Goal: Task Accomplishment & Management: Complete application form

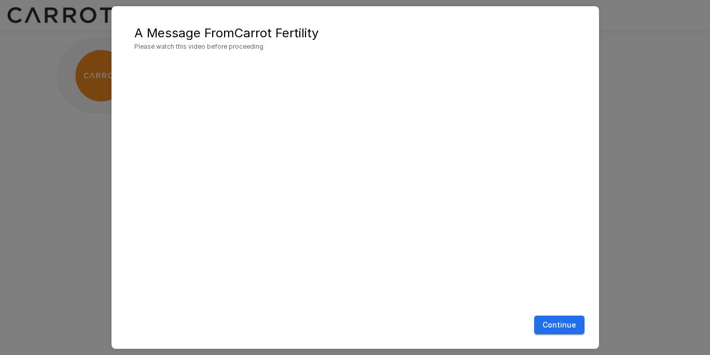
scroll to position [7, 0]
click at [558, 328] on button "Continue" at bounding box center [559, 325] width 50 height 19
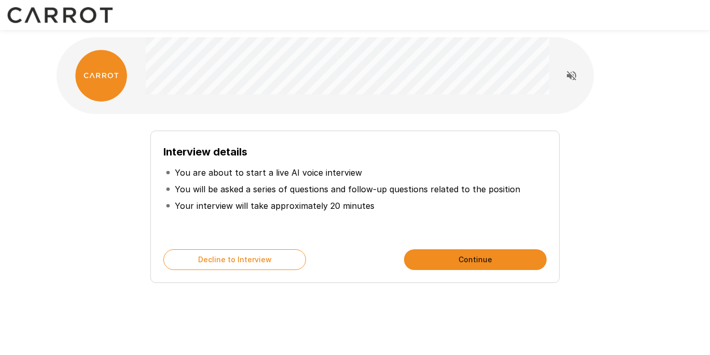
scroll to position [15, 0]
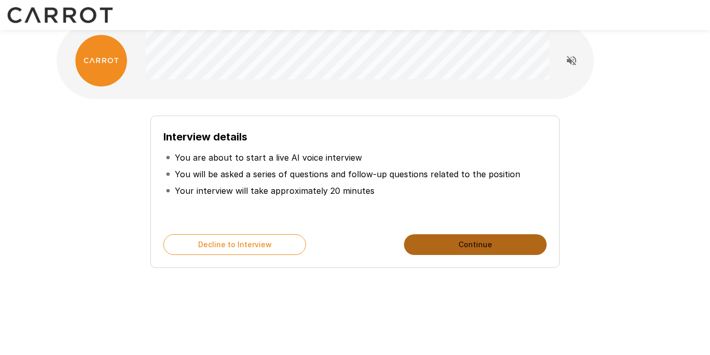
click at [484, 244] on button "Continue" at bounding box center [475, 244] width 143 height 21
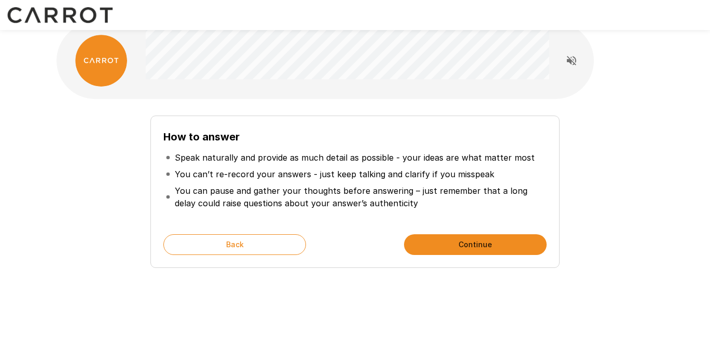
click at [483, 242] on button "Continue" at bounding box center [475, 244] width 143 height 21
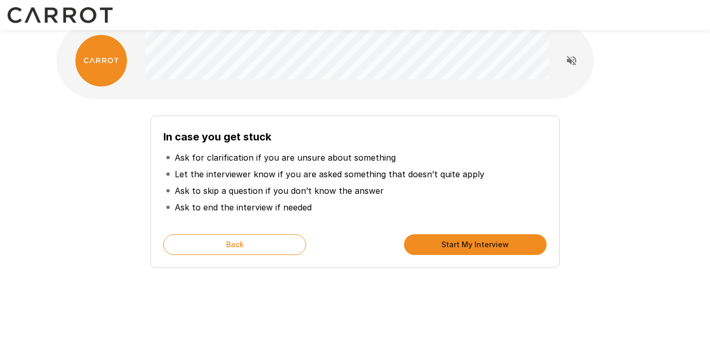
click at [474, 252] on button "Start My Interview" at bounding box center [475, 244] width 143 height 21
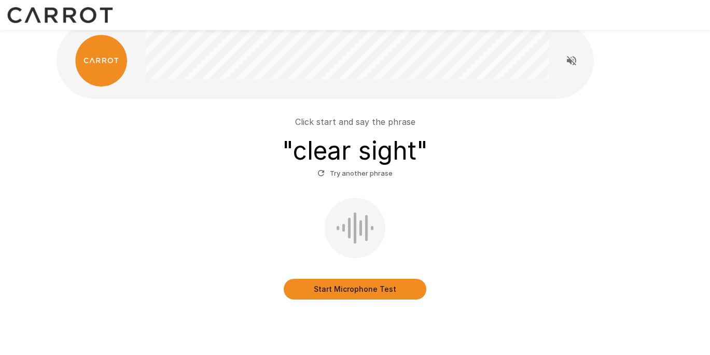
scroll to position [41, 0]
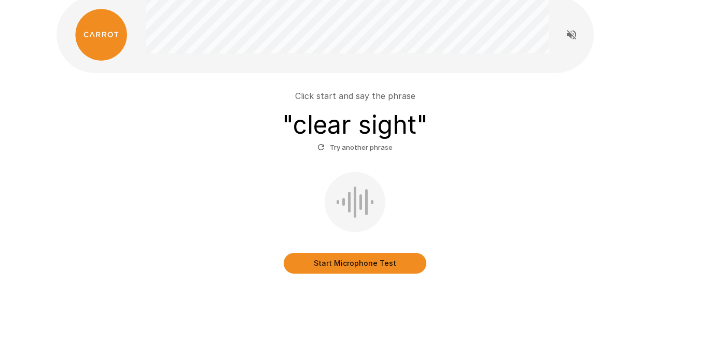
click at [374, 257] on button "Start Microphone Test" at bounding box center [355, 263] width 143 height 21
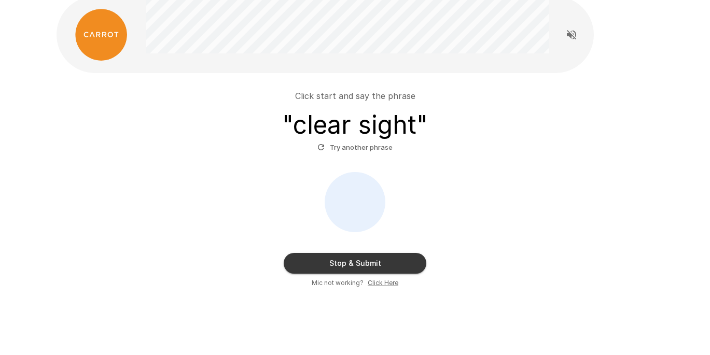
click at [397, 269] on button "Stop & Submit" at bounding box center [355, 263] width 143 height 21
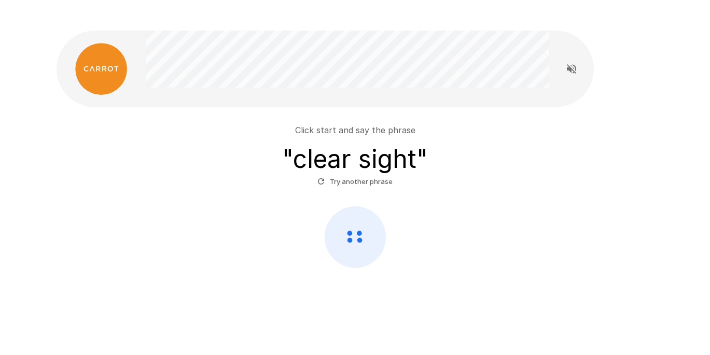
scroll to position [7, 0]
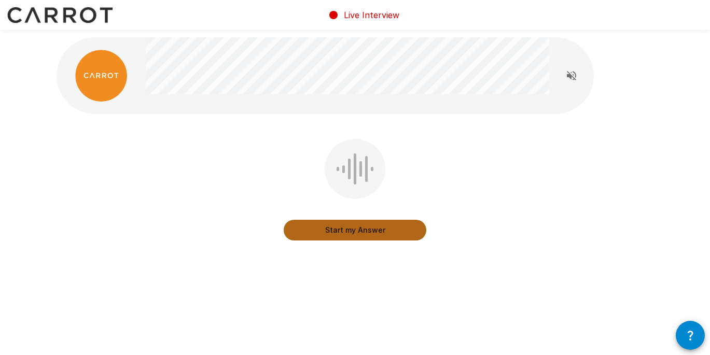
click at [375, 237] on button "Start my Answer" at bounding box center [355, 230] width 143 height 21
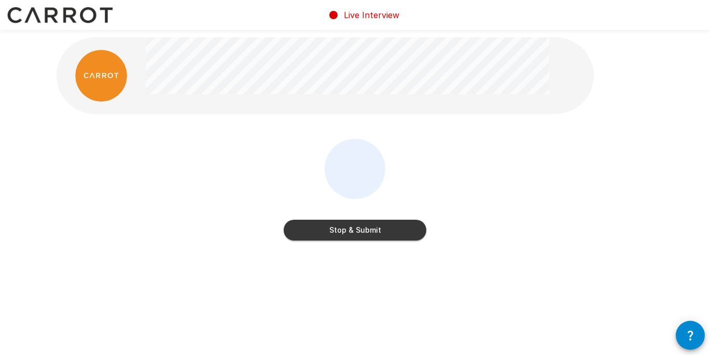
click at [376, 236] on button "Stop & Submit" at bounding box center [355, 230] width 143 height 21
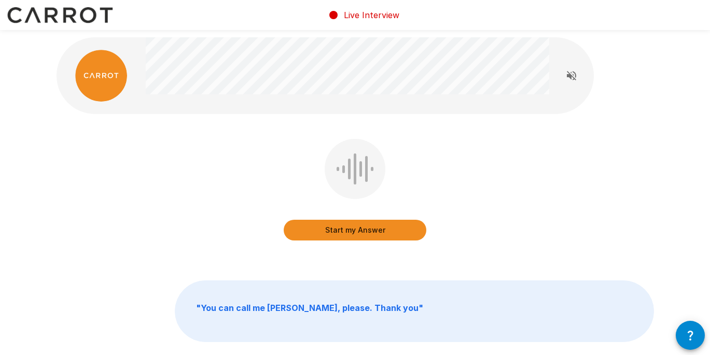
click at [370, 230] on button "Start my Answer" at bounding box center [355, 230] width 143 height 21
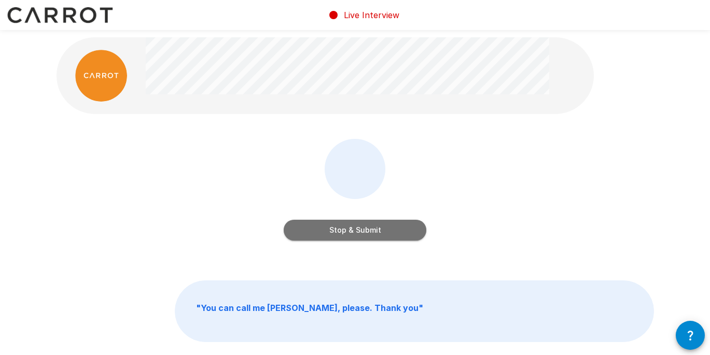
click at [378, 234] on button "Stop & Submit" at bounding box center [355, 230] width 143 height 21
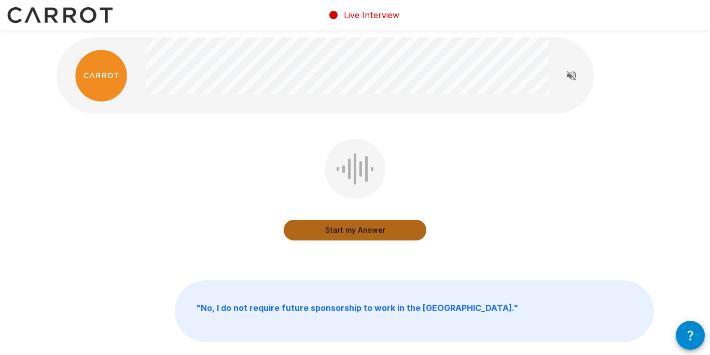
click at [366, 236] on button "Start my Answer" at bounding box center [355, 230] width 143 height 21
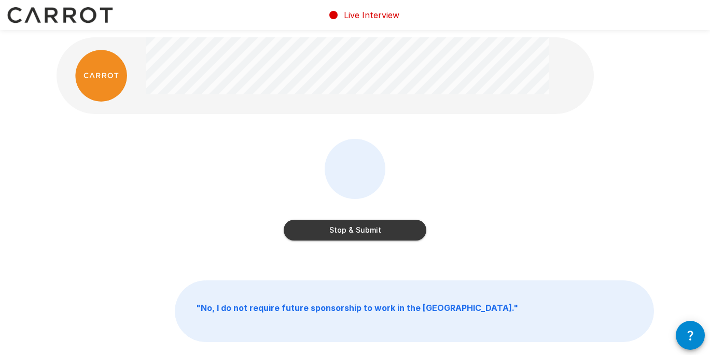
click at [381, 230] on button "Stop & Submit" at bounding box center [355, 230] width 143 height 21
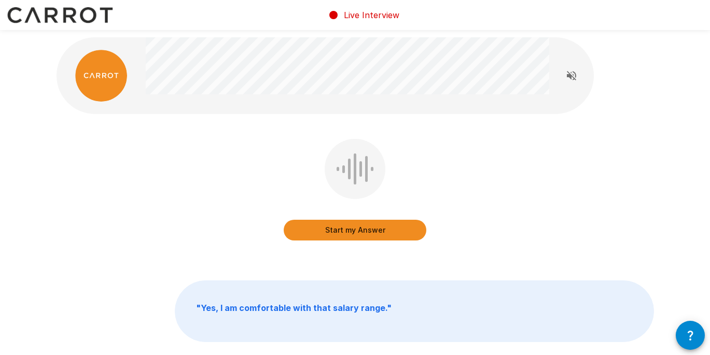
click at [382, 234] on button "Start my Answer" at bounding box center [355, 230] width 143 height 21
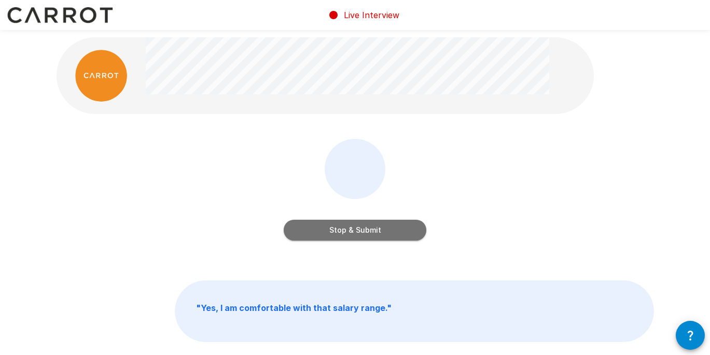
click at [396, 229] on button "Stop & Submit" at bounding box center [355, 230] width 143 height 21
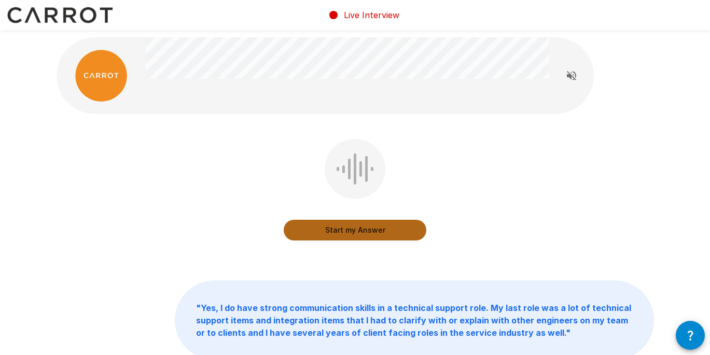
click at [380, 233] on button "Start my Answer" at bounding box center [355, 230] width 143 height 21
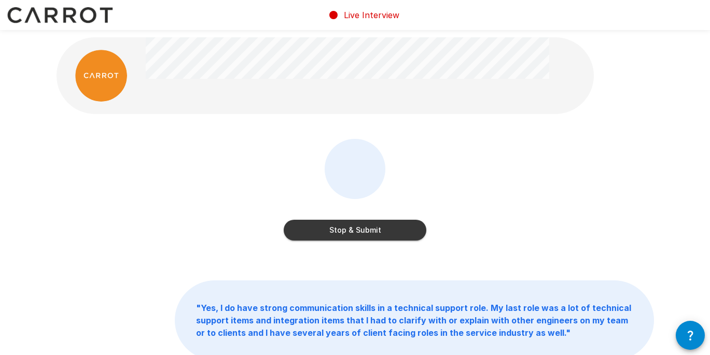
click at [395, 228] on button "Stop & Submit" at bounding box center [355, 230] width 143 height 21
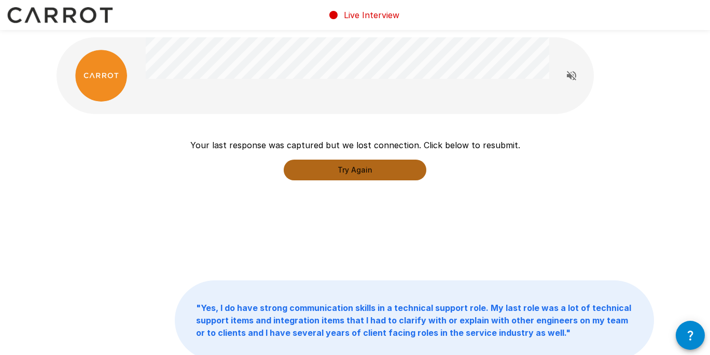
click at [382, 171] on button "Try Again" at bounding box center [355, 170] width 143 height 21
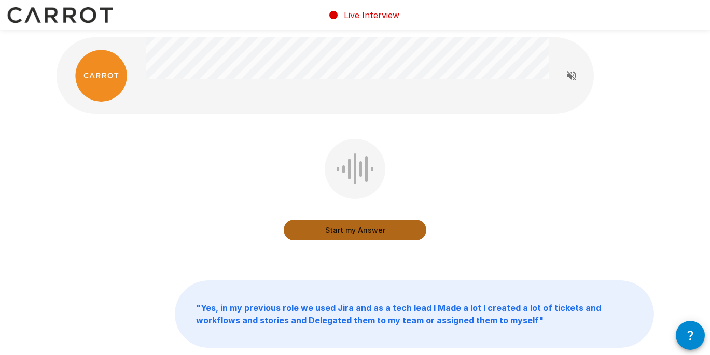
click at [367, 231] on button "Start my Answer" at bounding box center [355, 230] width 143 height 21
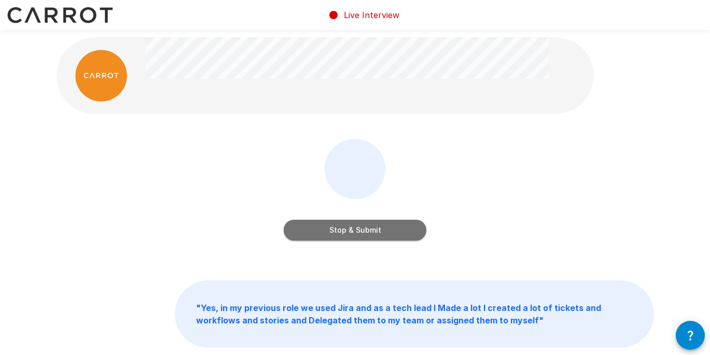
click at [365, 238] on button "Stop & Submit" at bounding box center [355, 230] width 143 height 21
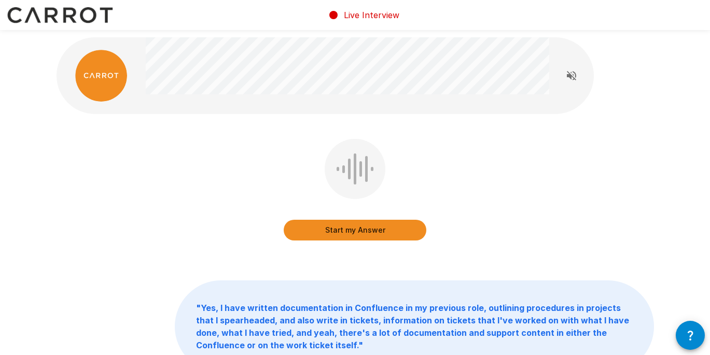
click at [351, 230] on button "Start my Answer" at bounding box center [355, 230] width 143 height 21
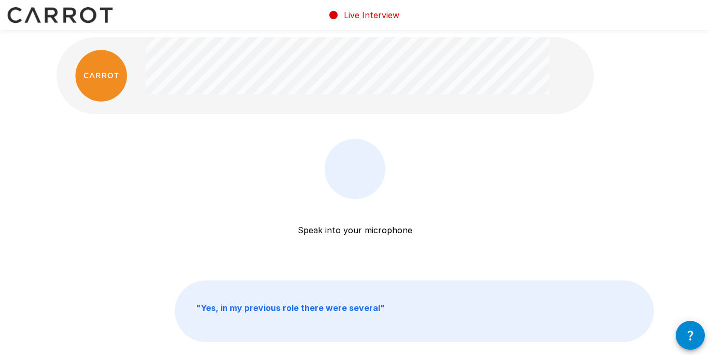
click at [353, 178] on div at bounding box center [355, 169] width 40 height 31
click at [360, 178] on div at bounding box center [355, 169] width 40 height 31
click at [366, 167] on div at bounding box center [355, 169] width 40 height 31
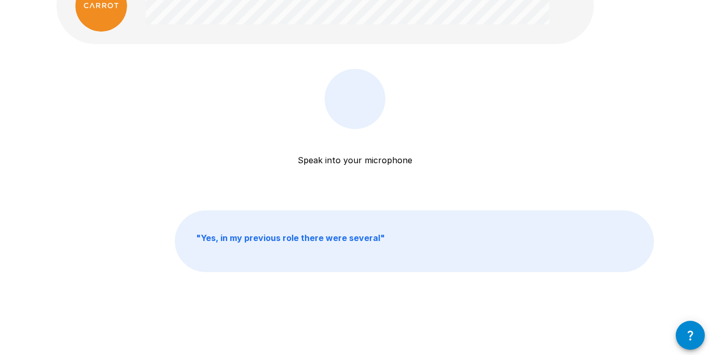
scroll to position [7, 0]
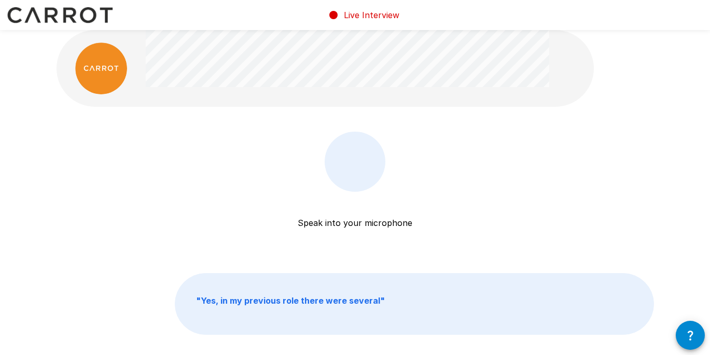
click at [354, 167] on div at bounding box center [355, 161] width 40 height 31
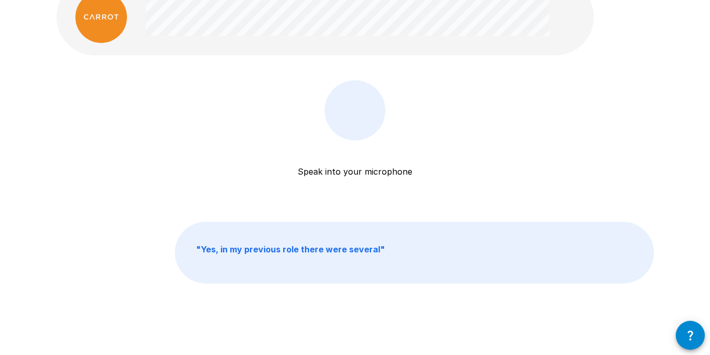
scroll to position [59, 0]
click at [684, 334] on icon "button" at bounding box center [690, 335] width 12 height 12
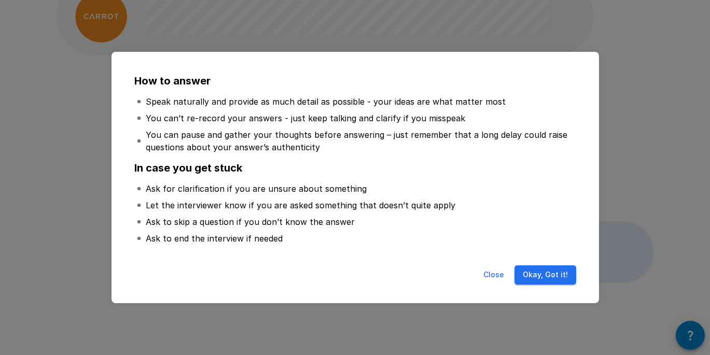
click at [539, 272] on button "Okay, Got it!" at bounding box center [545, 275] width 62 height 19
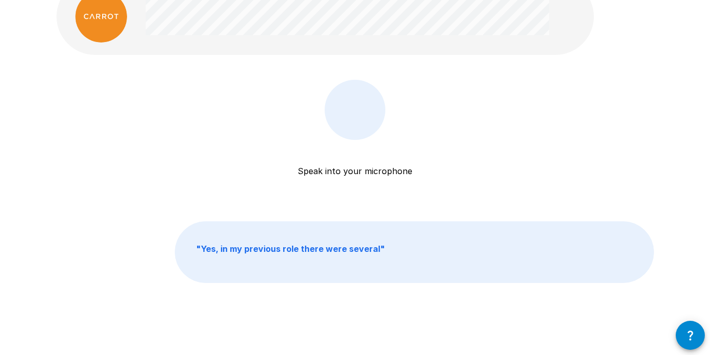
scroll to position [0, 0]
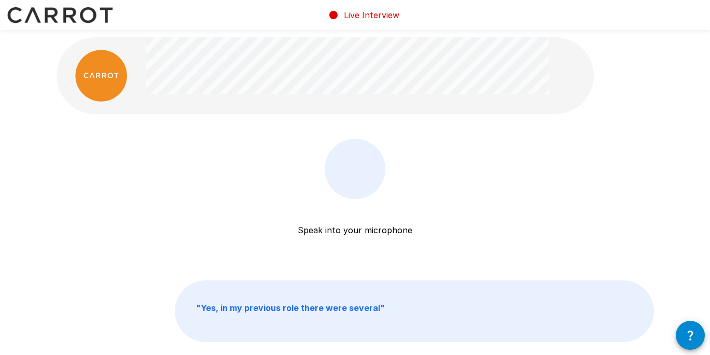
click at [352, 173] on div at bounding box center [355, 169] width 40 height 31
click at [351, 185] on div at bounding box center [355, 169] width 61 height 60
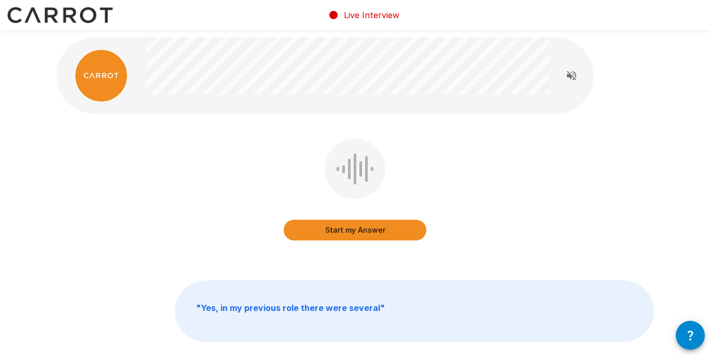
scroll to position [1, 0]
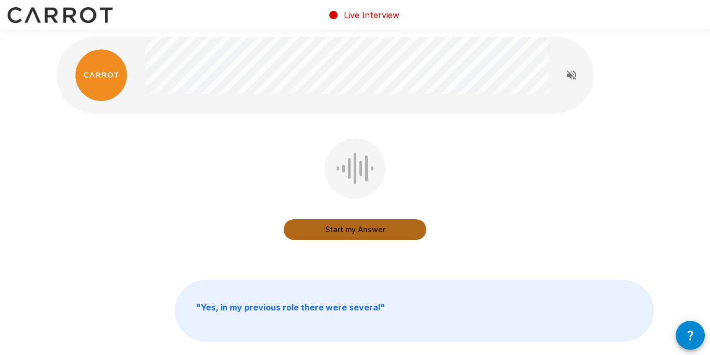
click at [372, 223] on button "Start my Answer" at bounding box center [355, 229] width 143 height 21
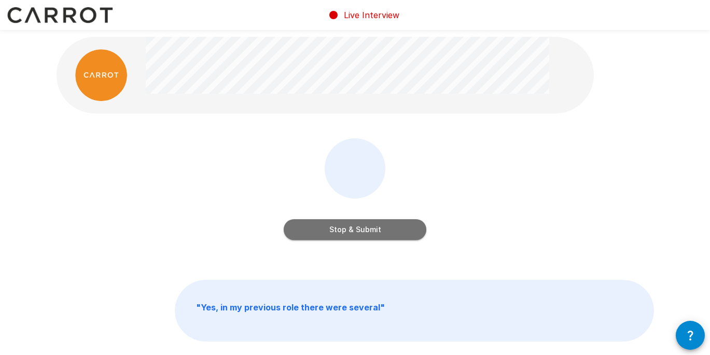
click at [367, 235] on button "Stop & Submit" at bounding box center [355, 229] width 143 height 21
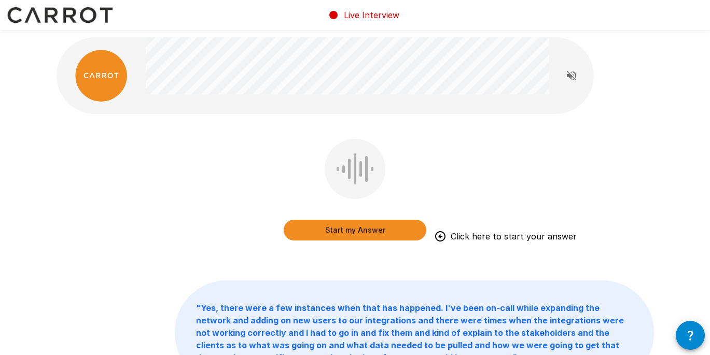
click at [309, 229] on button "Start my Answer" at bounding box center [355, 230] width 143 height 21
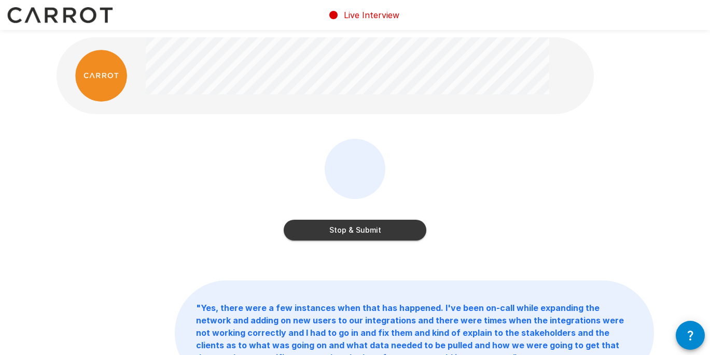
click at [345, 229] on button "Stop & Submit" at bounding box center [355, 230] width 143 height 21
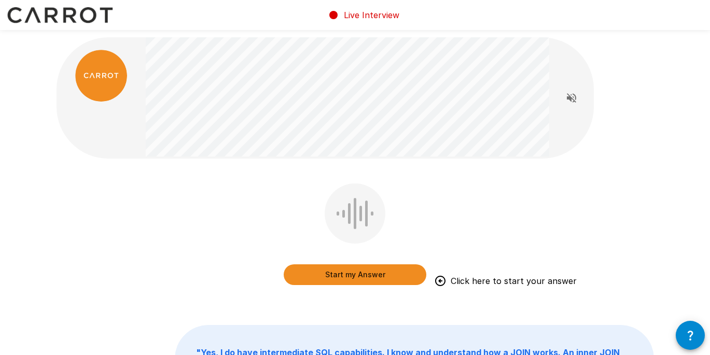
click at [371, 279] on button "Start my Answer" at bounding box center [355, 274] width 143 height 21
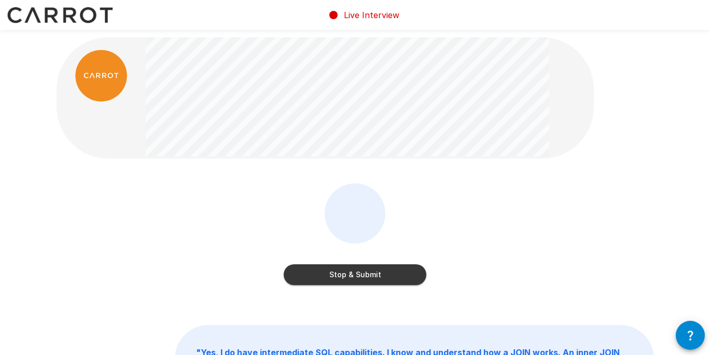
click at [367, 273] on button "Stop & Submit" at bounding box center [355, 274] width 143 height 21
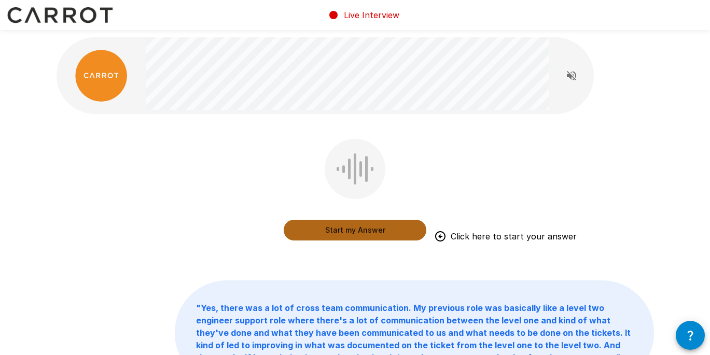
click at [363, 226] on button "Start my Answer" at bounding box center [355, 230] width 143 height 21
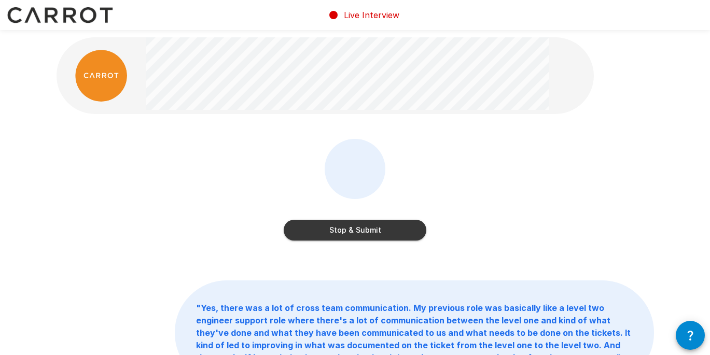
click at [394, 239] on button "Stop & Submit" at bounding box center [355, 230] width 143 height 21
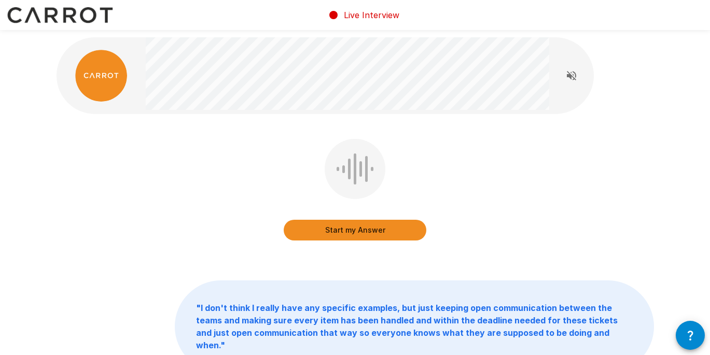
click at [361, 231] on button "Start my Answer" at bounding box center [355, 230] width 143 height 21
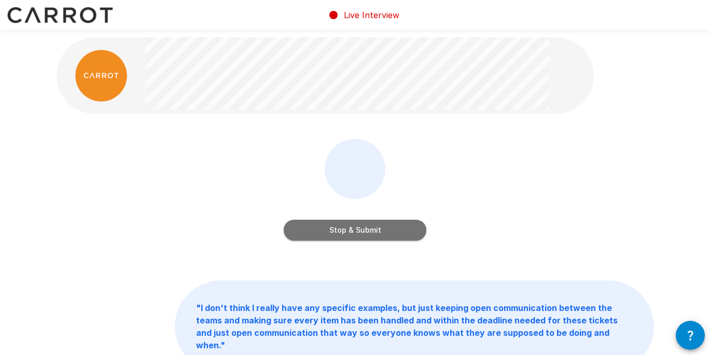
click at [366, 232] on button "Stop & Submit" at bounding box center [355, 230] width 143 height 21
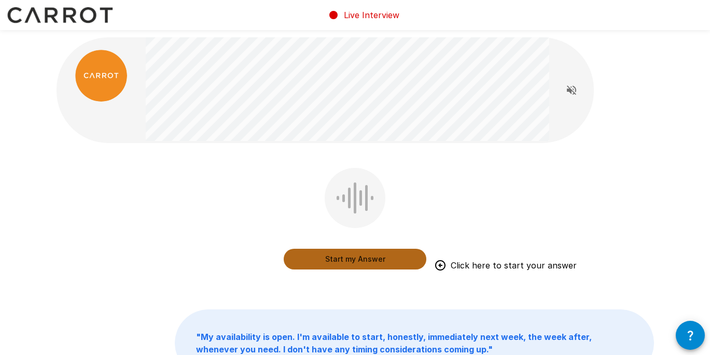
click at [361, 263] on button "Start my Answer" at bounding box center [355, 259] width 143 height 21
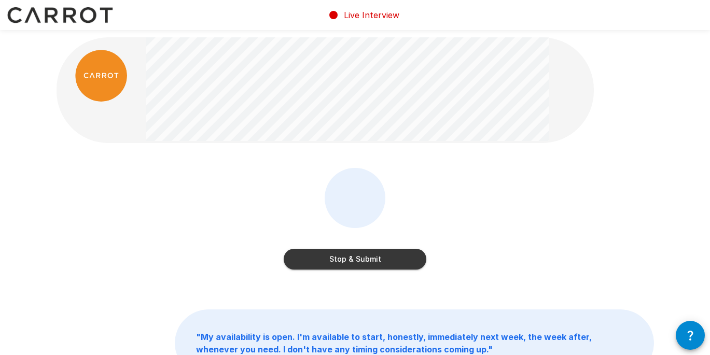
click at [381, 260] on button "Stop & Submit" at bounding box center [355, 259] width 143 height 21
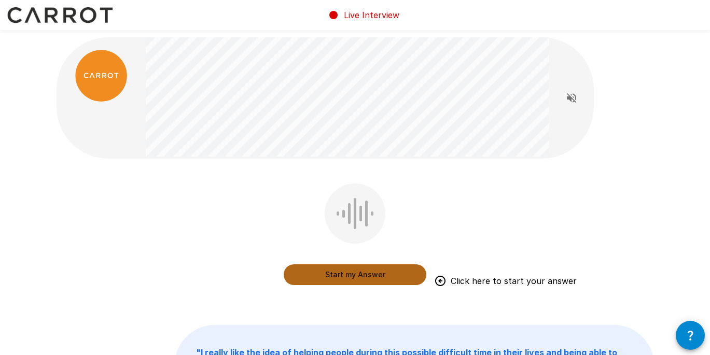
click at [354, 273] on button "Start my Answer" at bounding box center [355, 274] width 143 height 21
